Goal: Information Seeking & Learning: Check status

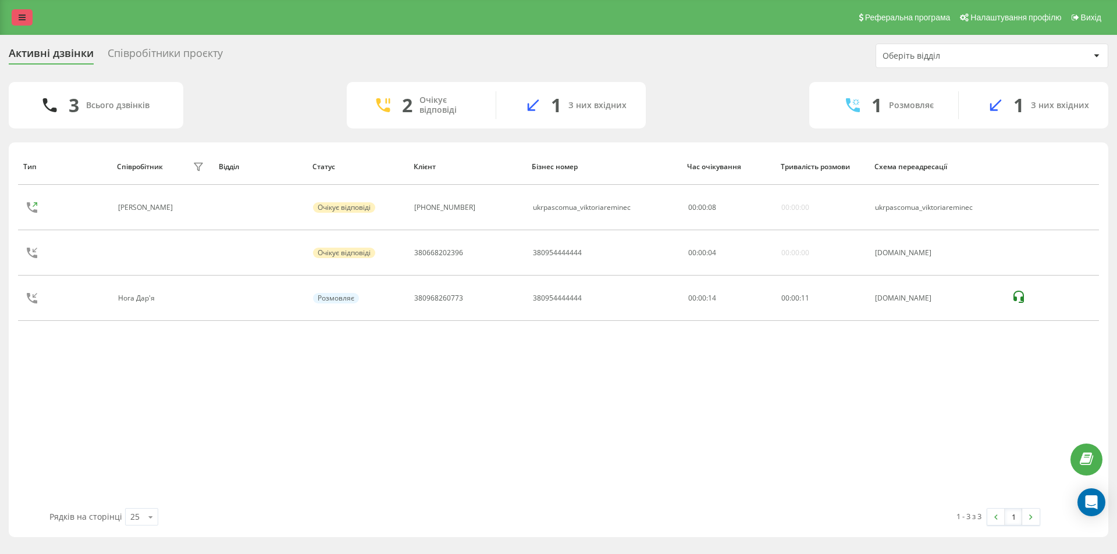
click at [29, 15] on link at bounding box center [22, 17] width 21 height 16
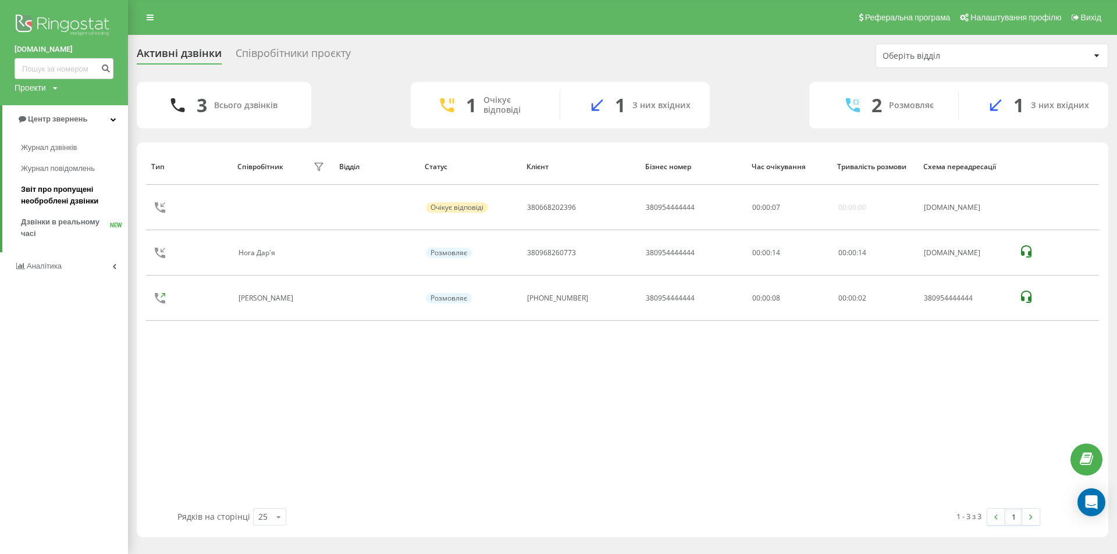
click at [69, 196] on span "Звіт про пропущені необроблені дзвінки" at bounding box center [71, 195] width 101 height 23
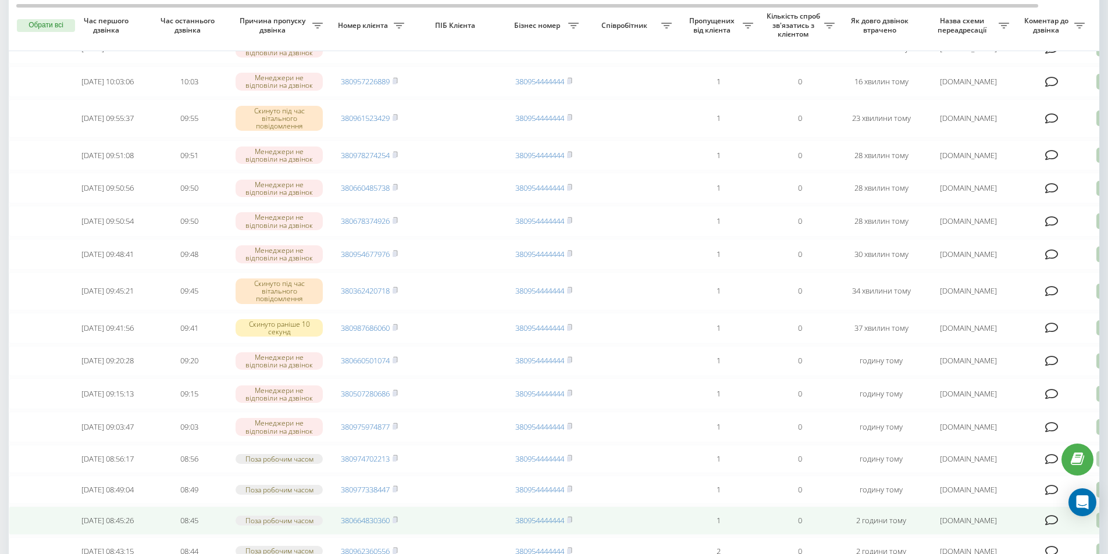
scroll to position [233, 0]
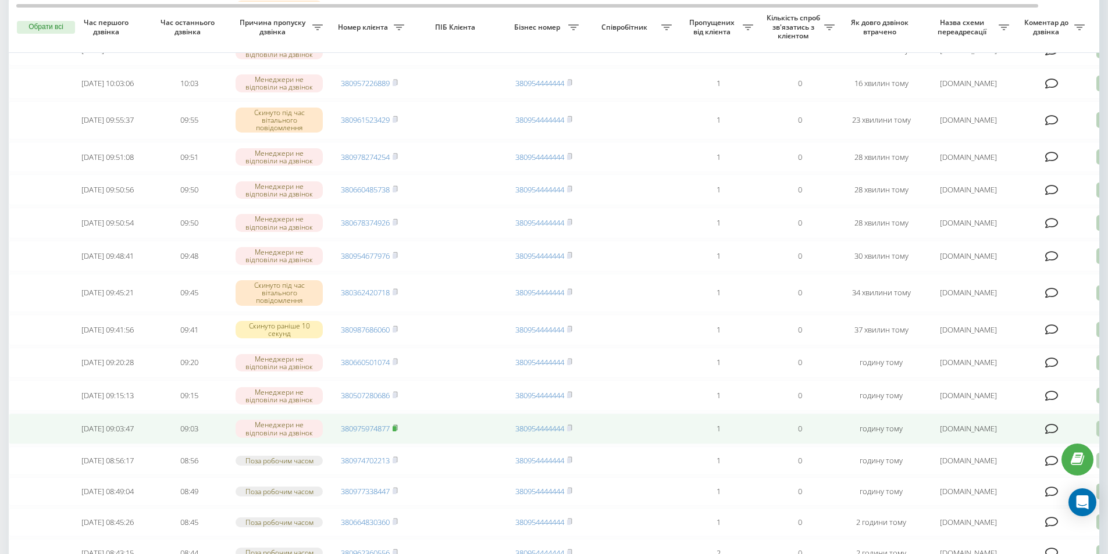
click at [396, 432] on rect at bounding box center [394, 428] width 3 height 5
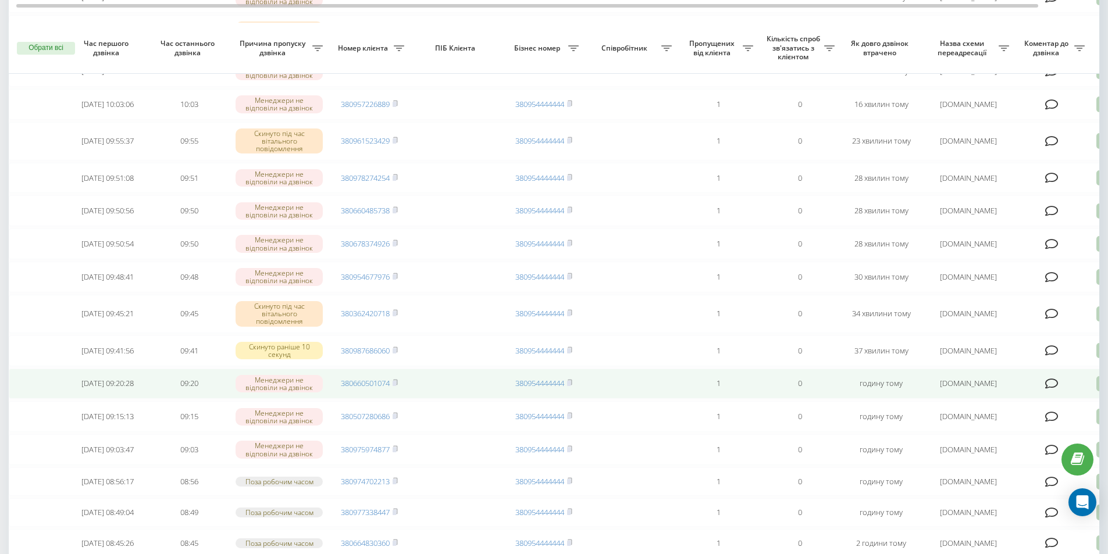
scroll to position [175, 0]
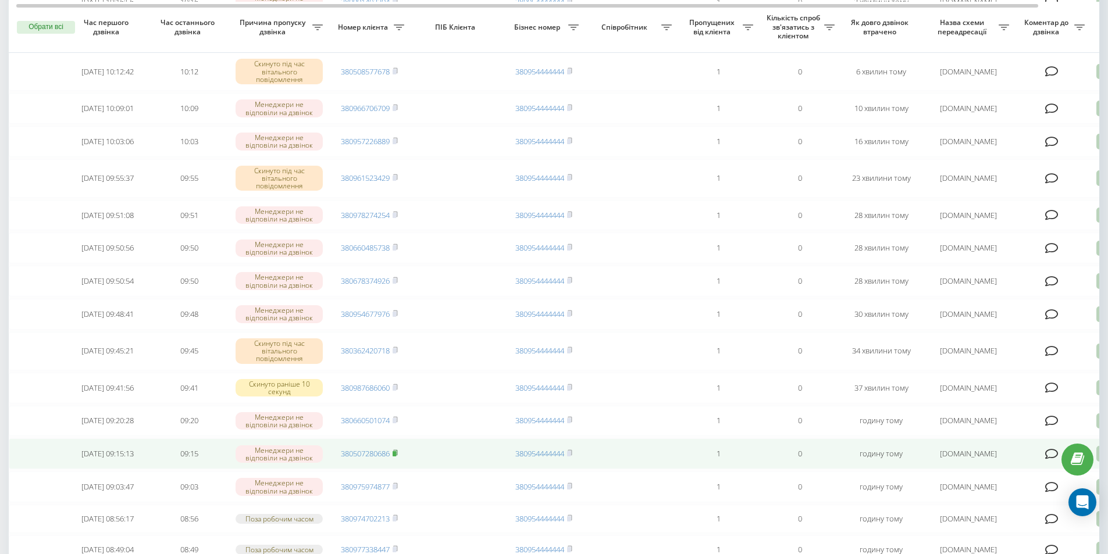
click at [396, 457] on rect at bounding box center [394, 453] width 3 height 5
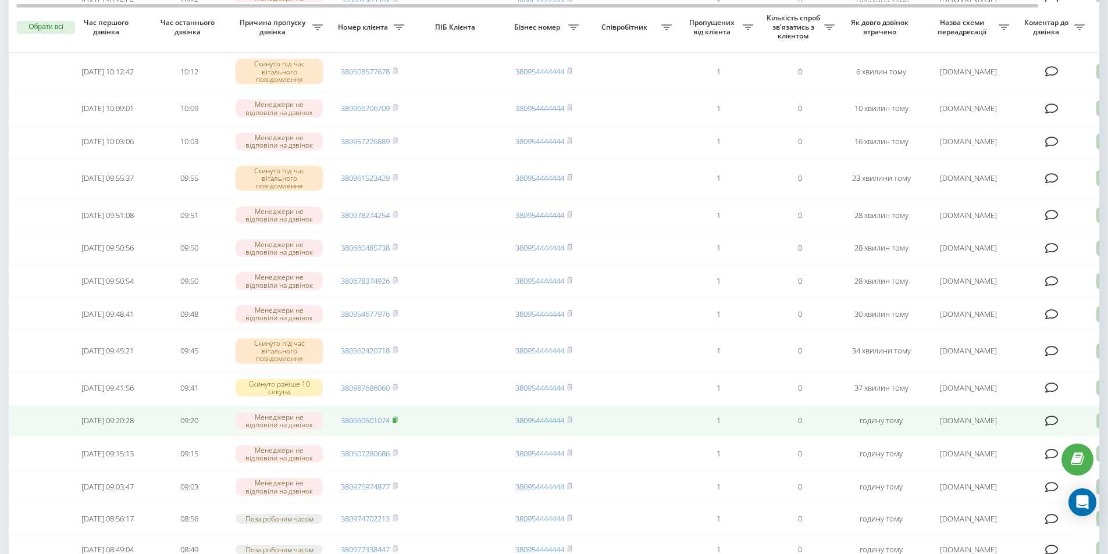
click at [398, 423] on icon at bounding box center [395, 420] width 5 height 7
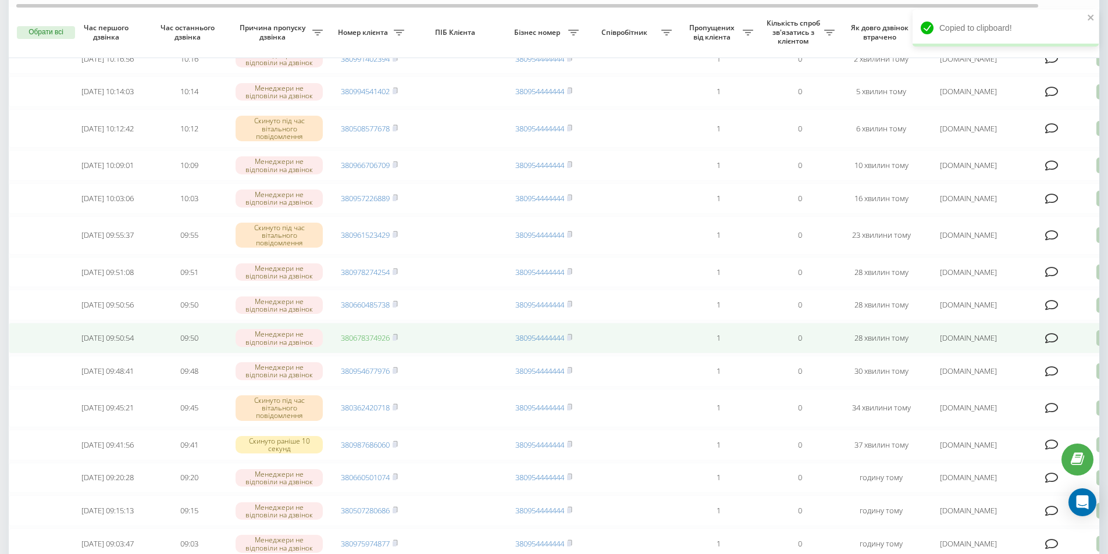
scroll to position [116, 0]
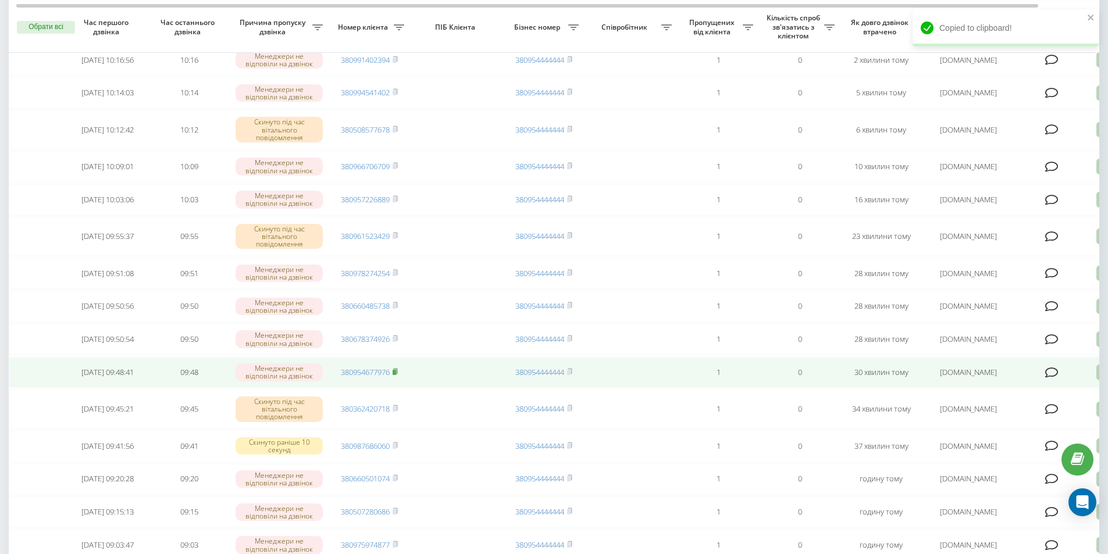
click at [397, 374] on icon at bounding box center [395, 371] width 4 height 5
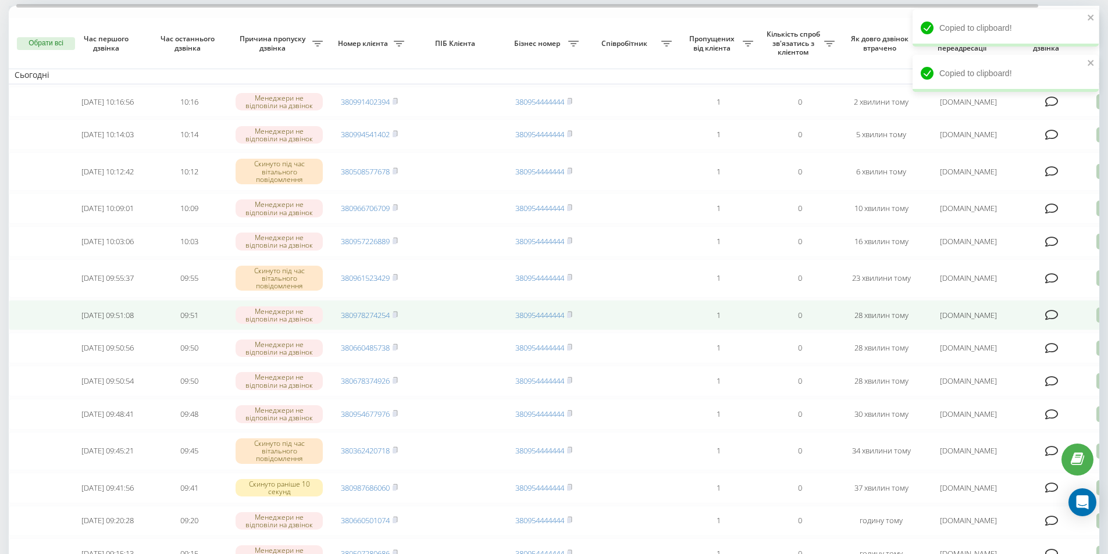
scroll to position [0, 0]
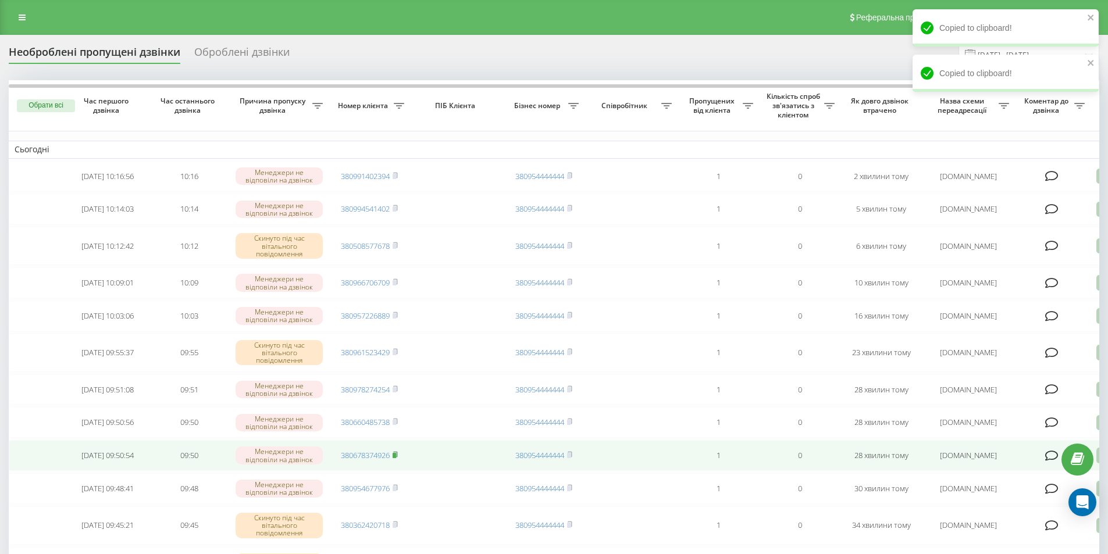
click at [396, 458] on rect at bounding box center [394, 455] width 3 height 5
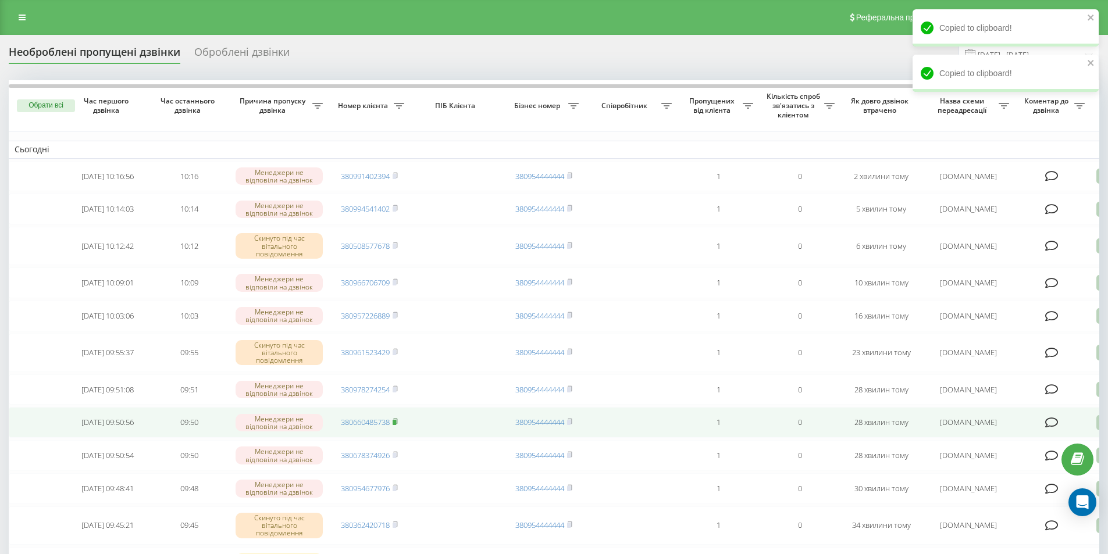
click at [396, 425] on rect at bounding box center [394, 422] width 3 height 5
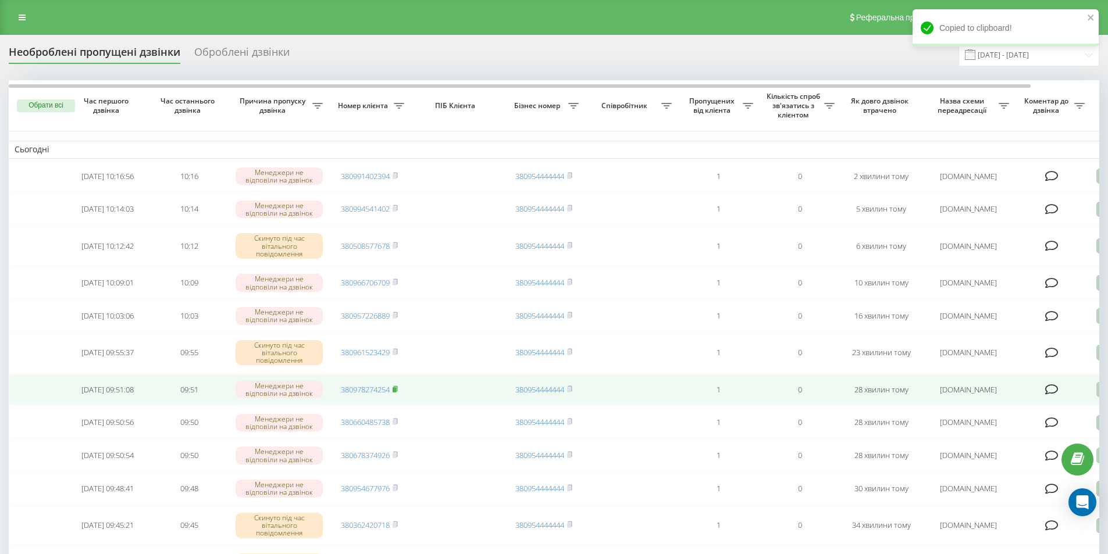
click at [396, 393] on rect at bounding box center [394, 389] width 3 height 5
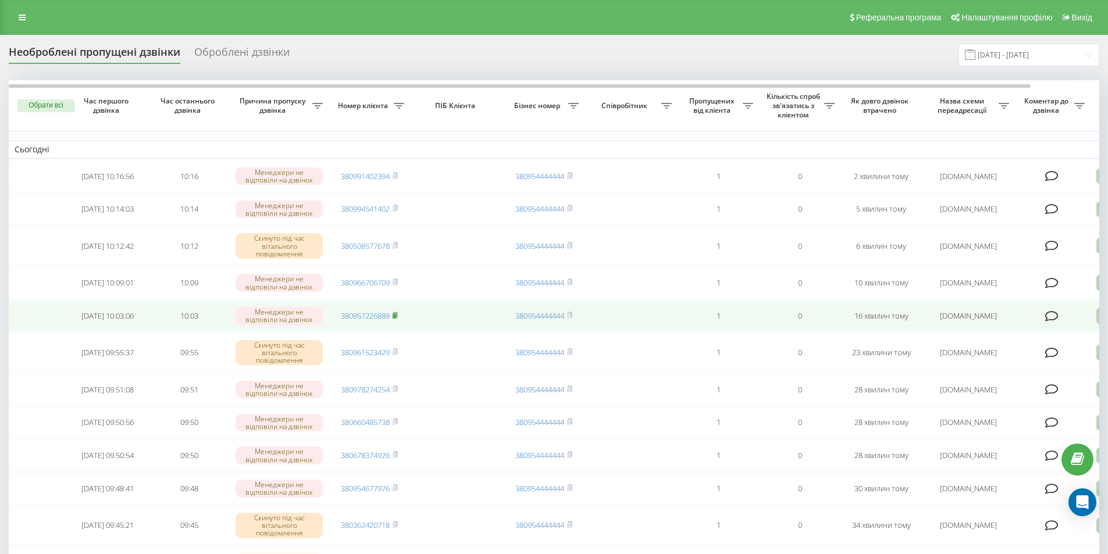
click at [398, 319] on icon at bounding box center [395, 315] width 5 height 7
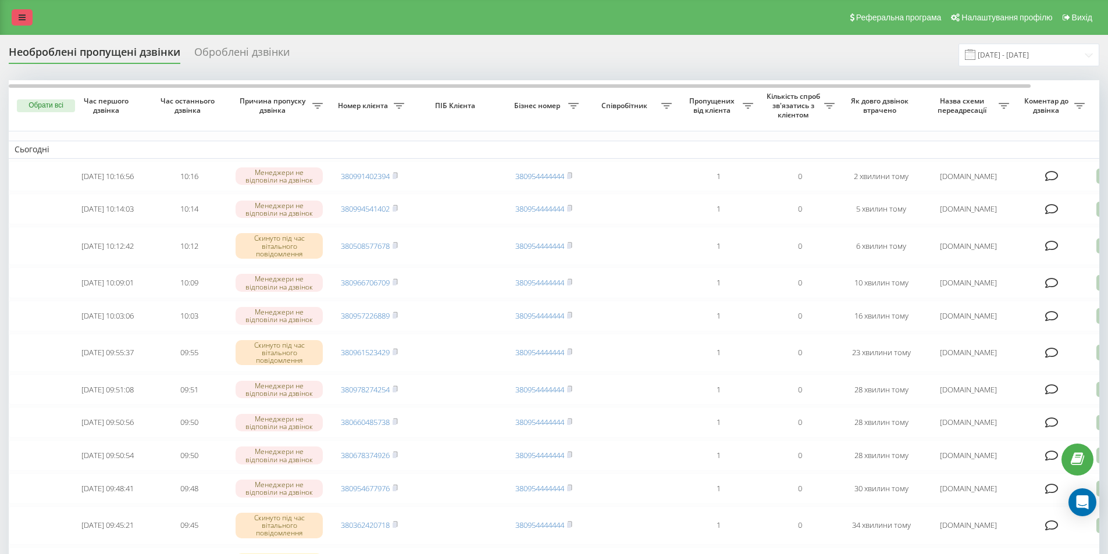
click at [15, 22] on link at bounding box center [22, 17] width 21 height 16
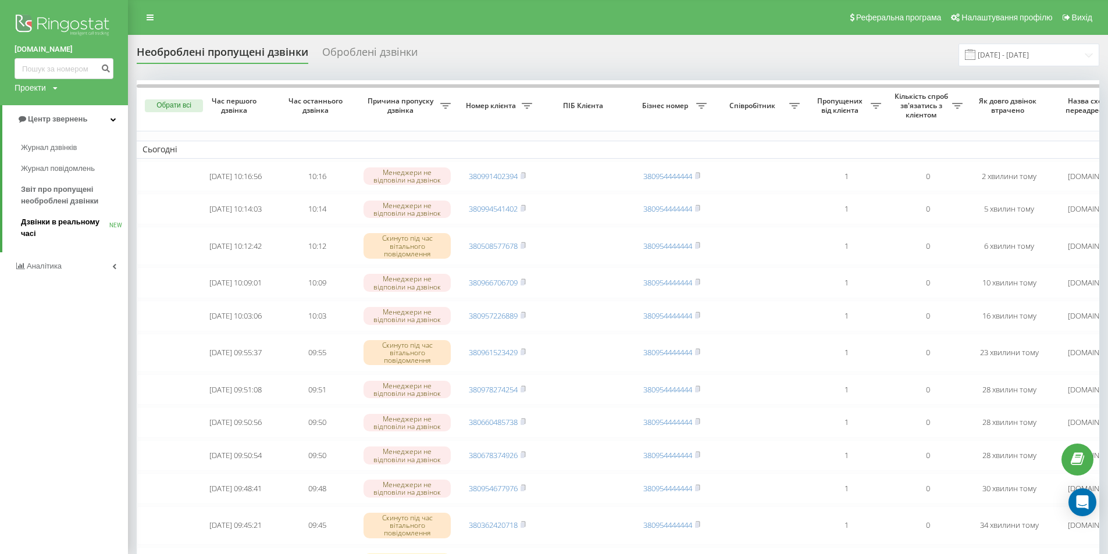
click at [65, 220] on span "Дзвінки в реальному часі" at bounding box center [65, 227] width 88 height 23
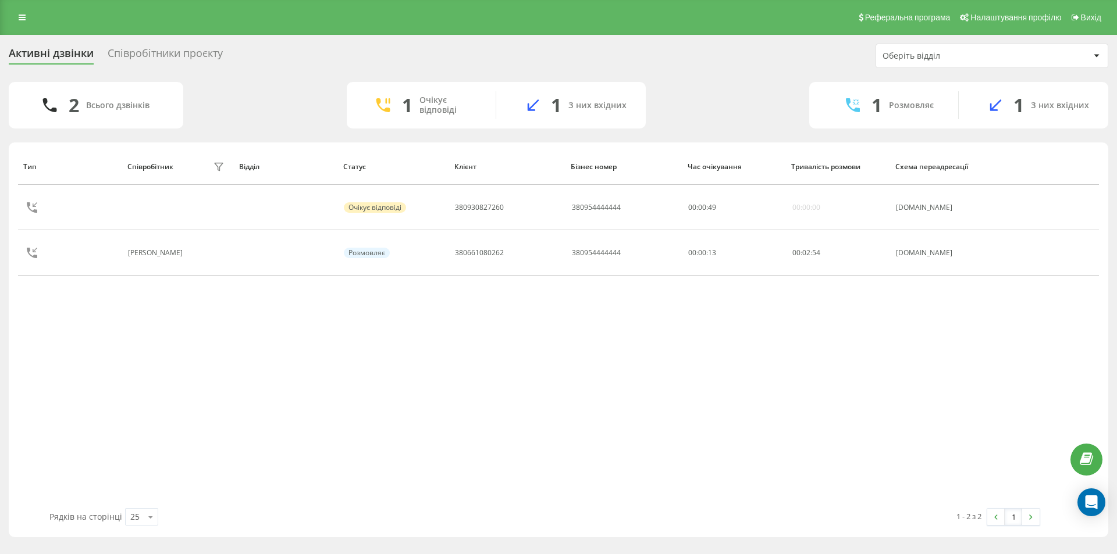
click at [156, 51] on div "Співробітники проєкту" at bounding box center [165, 56] width 115 height 18
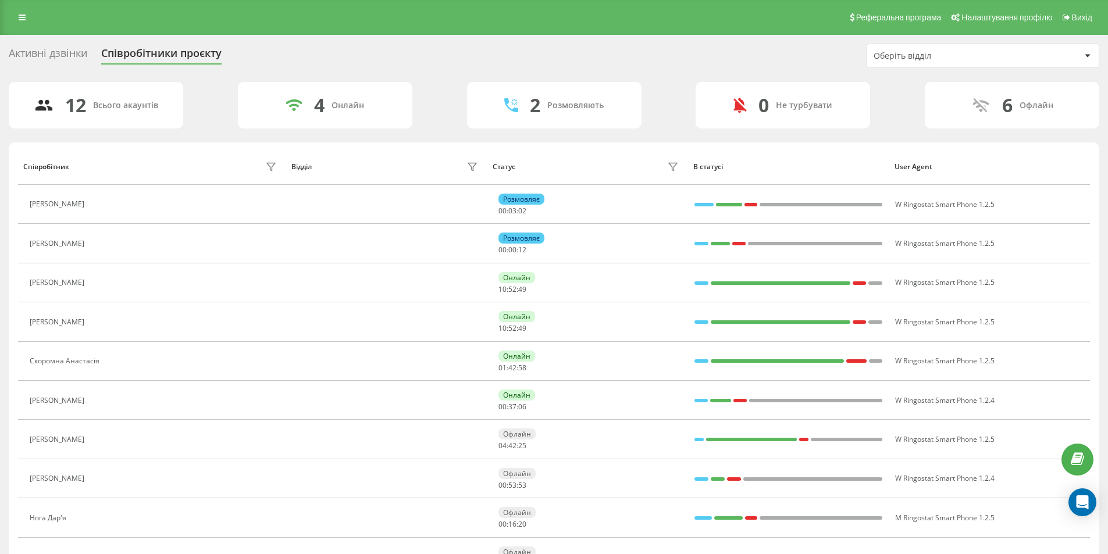
click at [56, 51] on div "Активні дзвінки" at bounding box center [48, 56] width 79 height 18
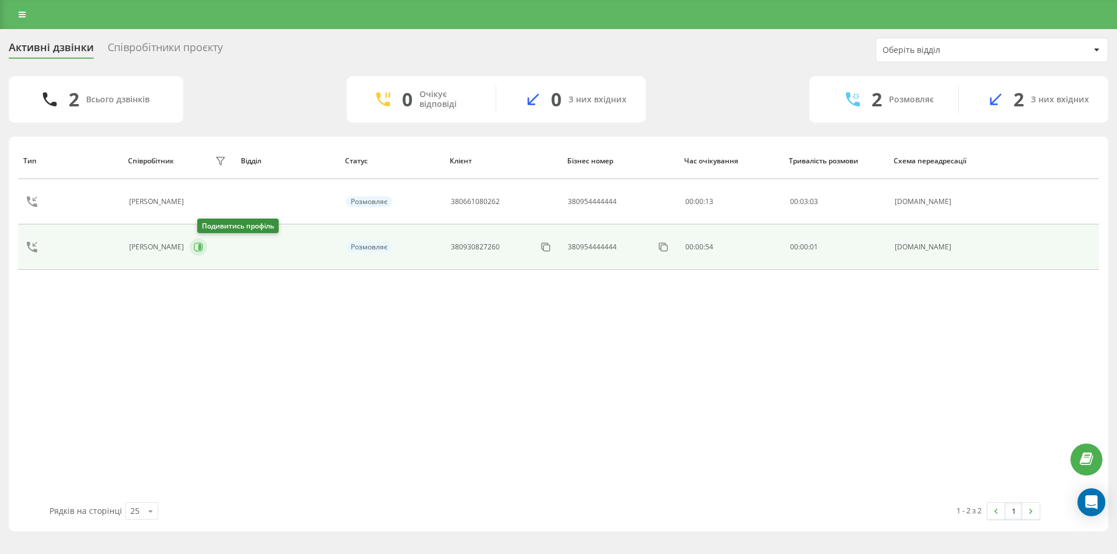
click at [203, 248] on icon at bounding box center [198, 247] width 9 height 9
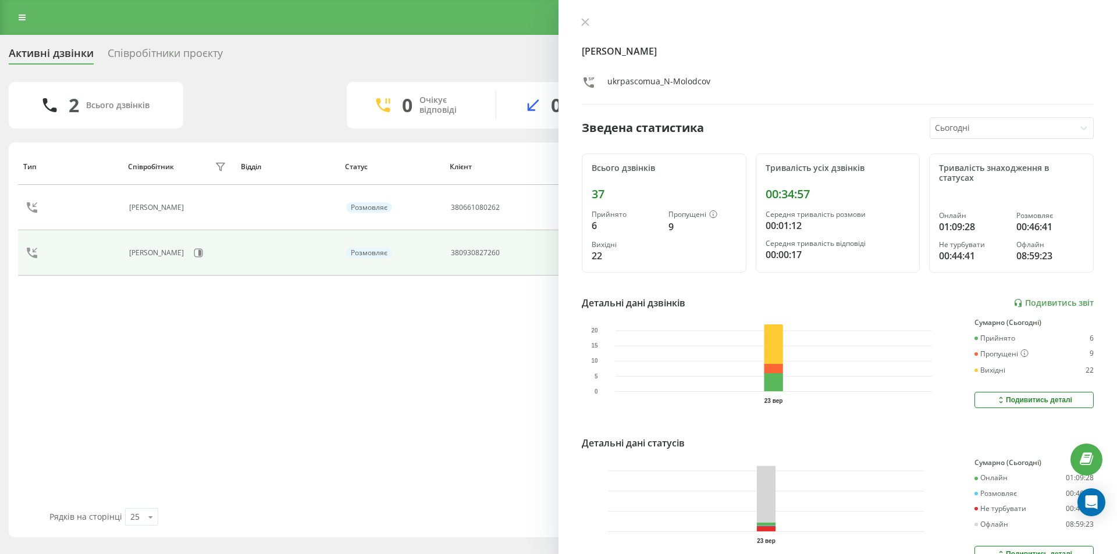
click at [365, 375] on div "Тип Співробітник фільтру Відділ Статус Клієнт Бізнес номер Час очікування Трива…" at bounding box center [558, 328] width 1081 height 360
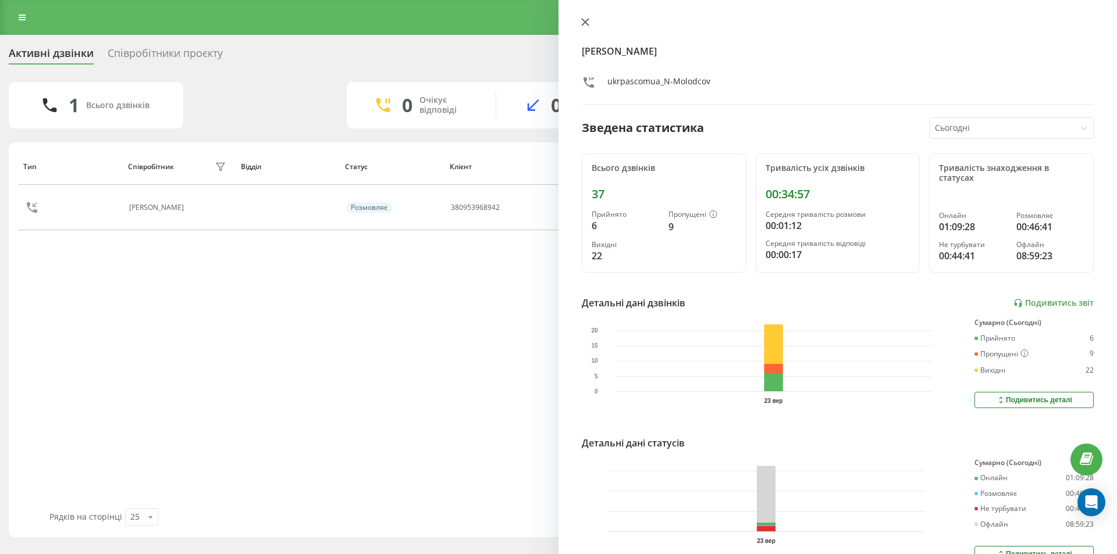
click at [585, 24] on icon at bounding box center [585, 22] width 8 height 8
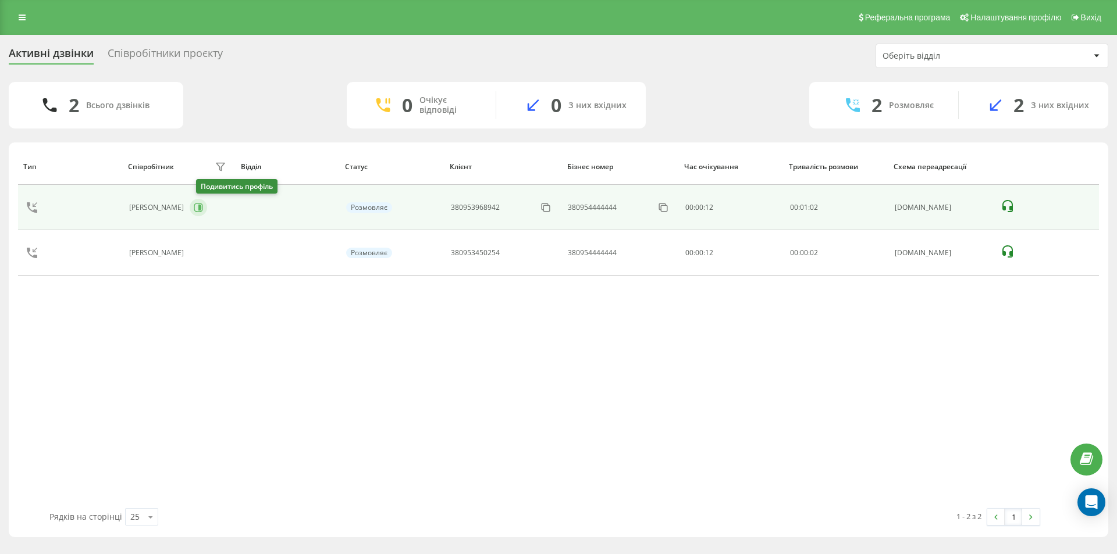
click at [203, 207] on icon at bounding box center [198, 207] width 9 height 9
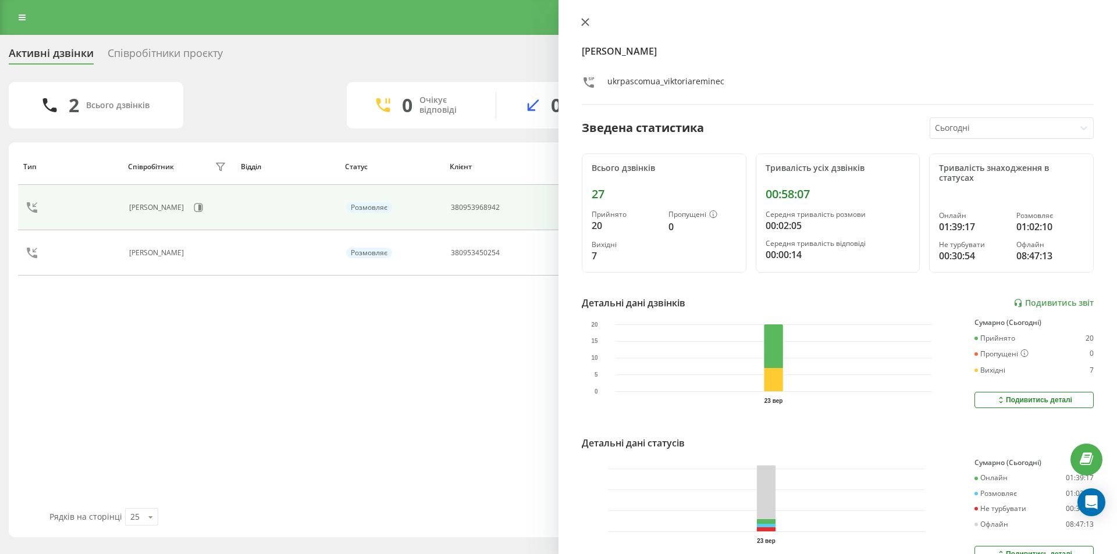
click at [588, 20] on icon at bounding box center [585, 22] width 8 height 8
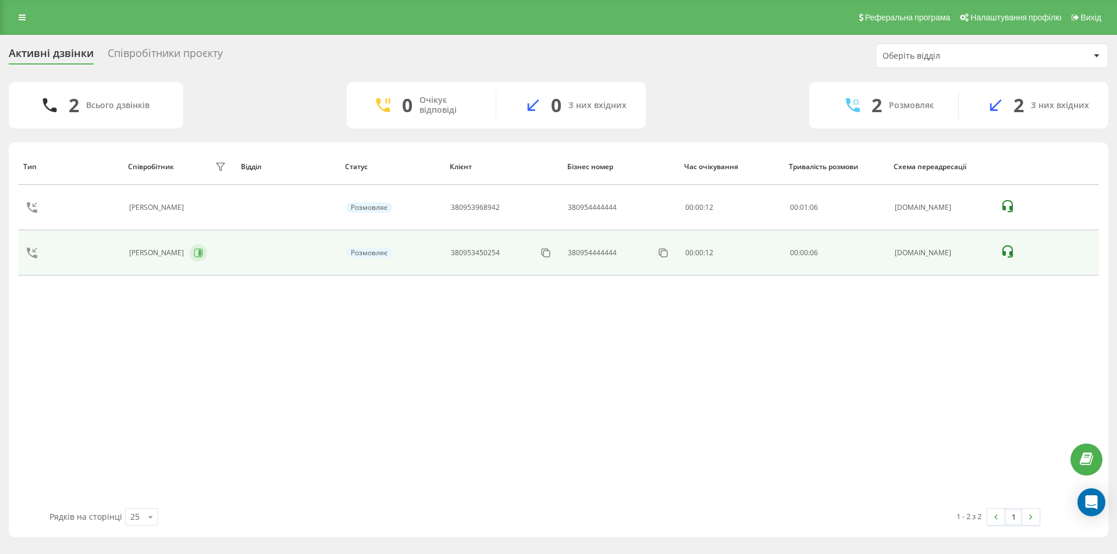
click at [202, 254] on icon at bounding box center [198, 253] width 9 height 9
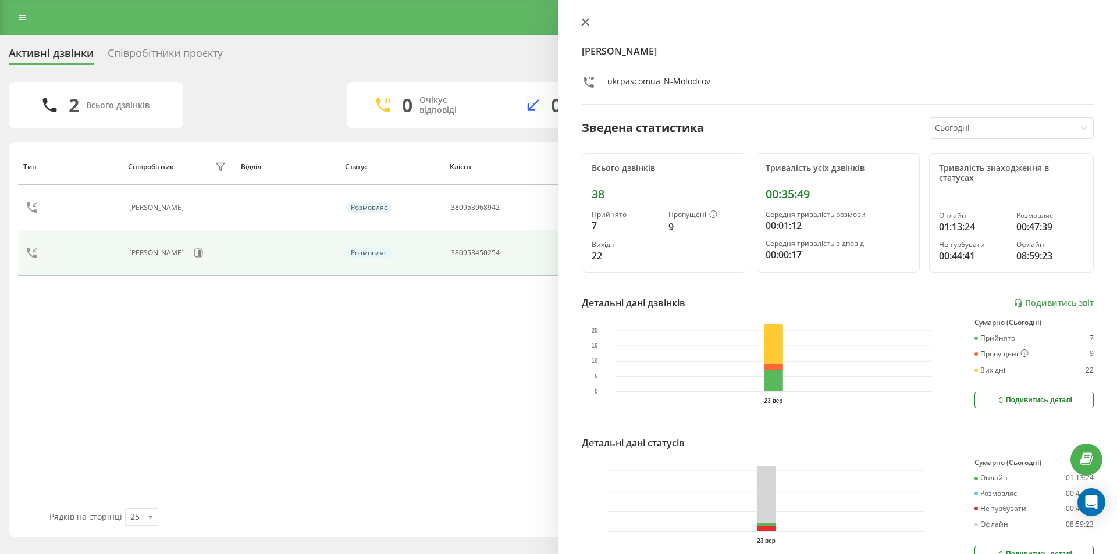
click at [588, 19] on icon at bounding box center [585, 22] width 7 height 7
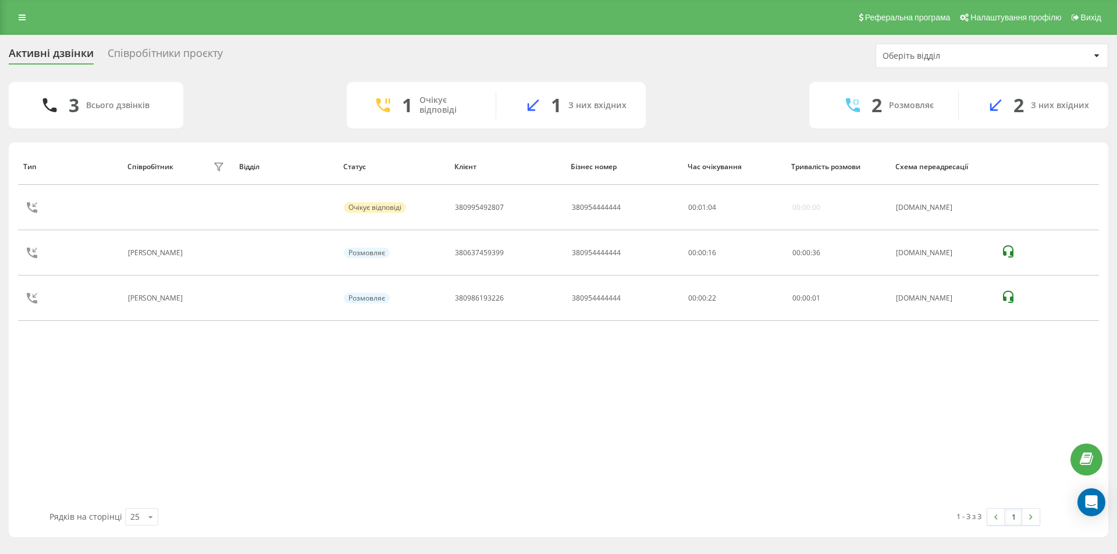
click at [175, 56] on div "Співробітники проєкту" at bounding box center [165, 56] width 115 height 18
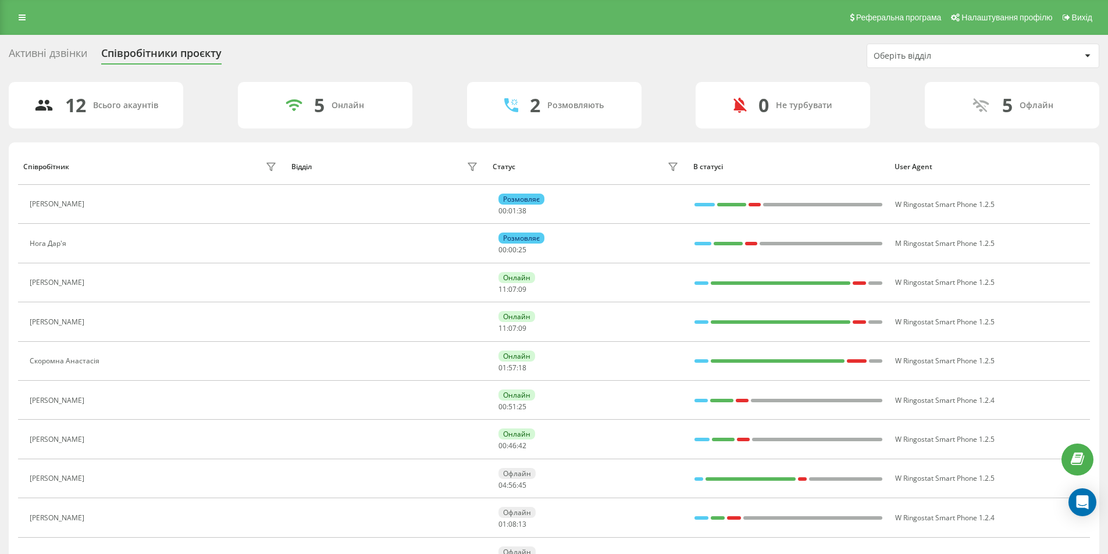
click at [65, 47] on div "Активні дзвінки" at bounding box center [48, 56] width 79 height 18
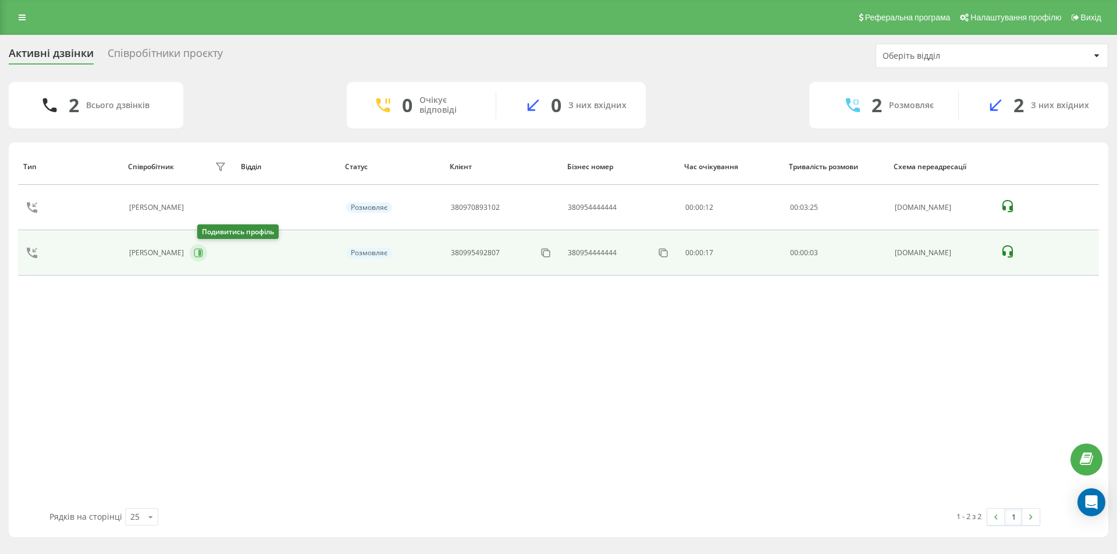
click at [201, 251] on icon at bounding box center [199, 253] width 3 height 6
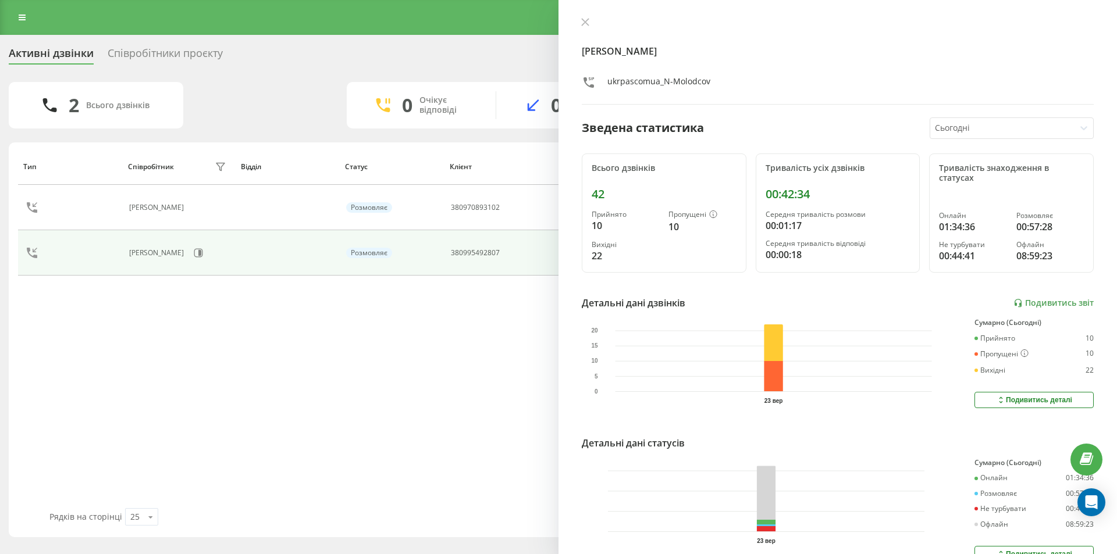
drag, startPoint x: 384, startPoint y: 363, endPoint x: 368, endPoint y: 359, distance: 16.7
click at [383, 363] on div "Тип Співробітник фільтру Відділ Статус Клієнт Бізнес номер Час очікування Трива…" at bounding box center [558, 328] width 1081 height 360
click at [592, 19] on button at bounding box center [585, 22] width 15 height 11
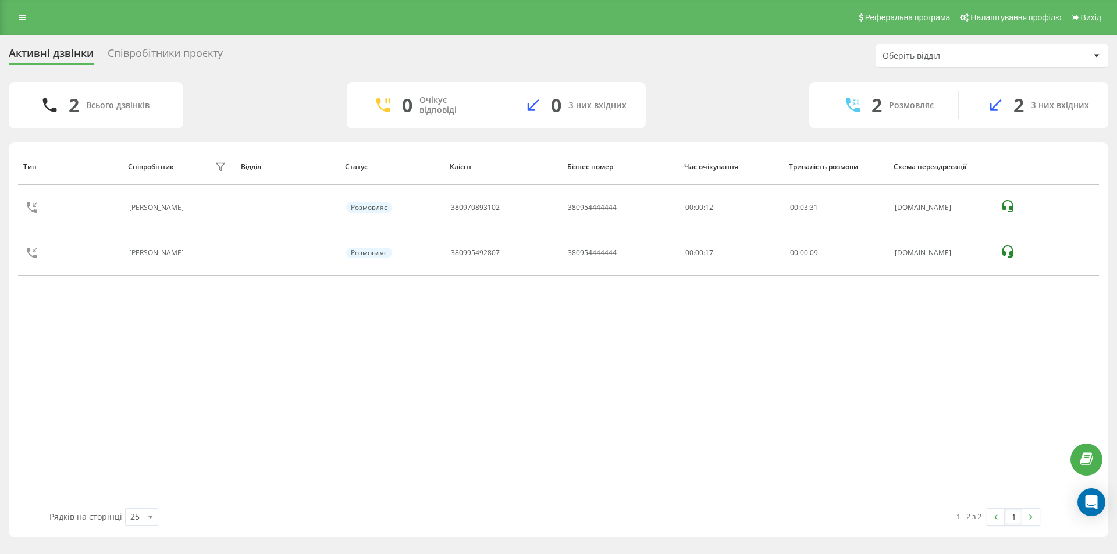
click at [184, 54] on div "Співробітники проєкту" at bounding box center [165, 56] width 115 height 18
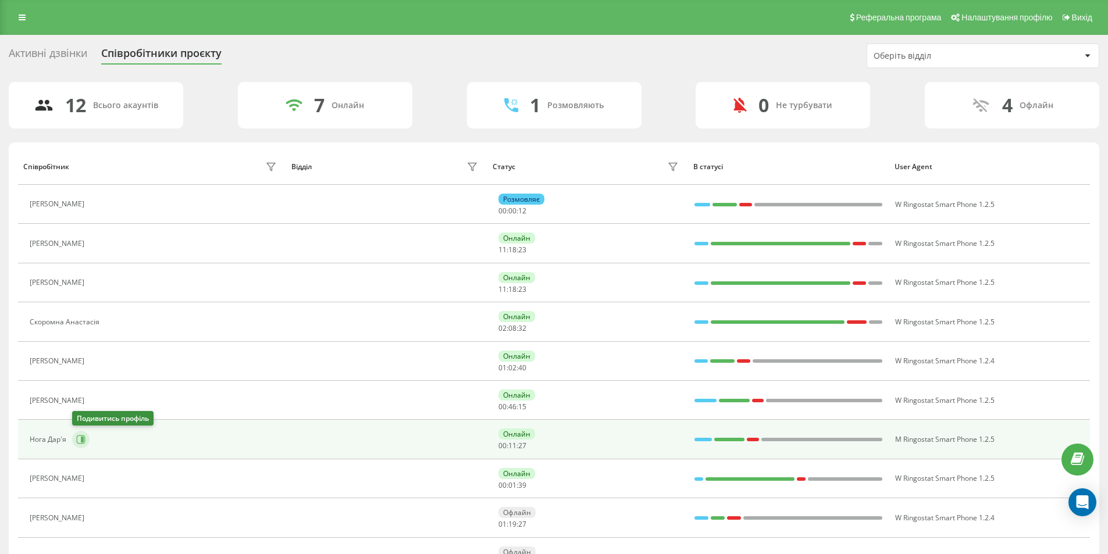
click at [83, 438] on icon at bounding box center [82, 440] width 3 height 6
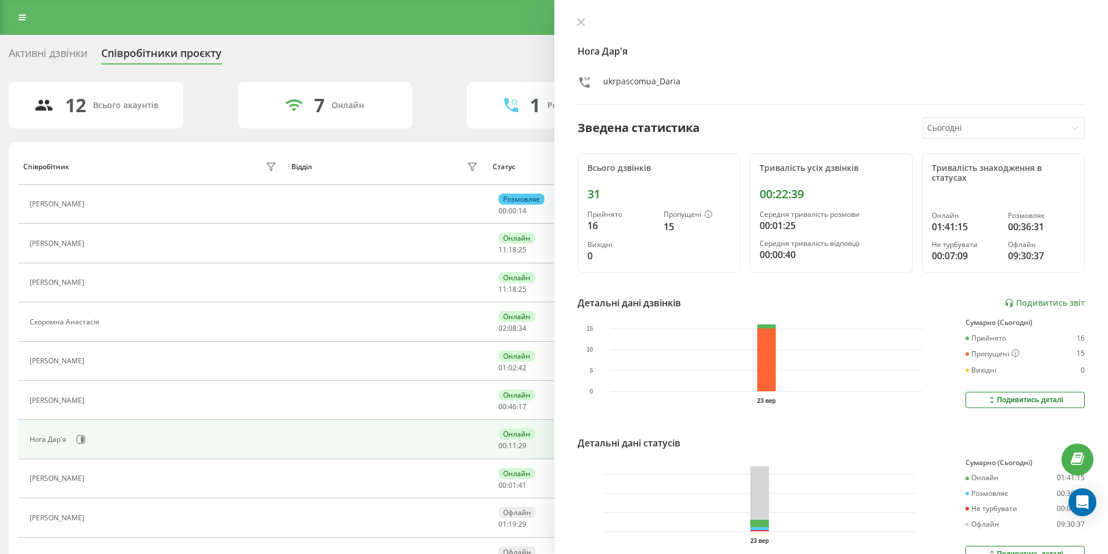
click at [582, 20] on icon at bounding box center [581, 22] width 8 height 8
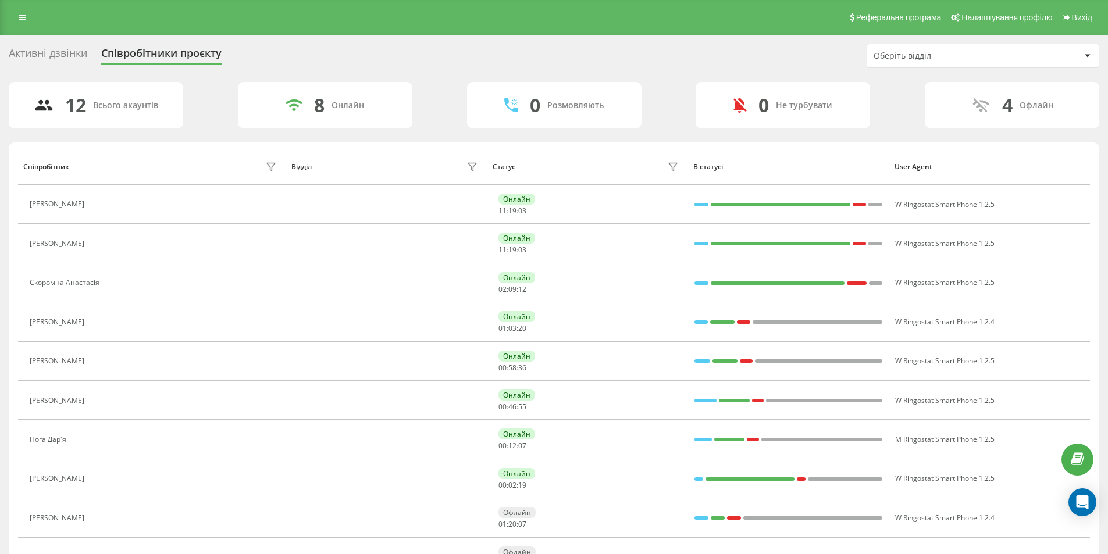
click at [45, 56] on div "Активні дзвінки" at bounding box center [48, 56] width 79 height 18
